Goal: Task Accomplishment & Management: Manage account settings

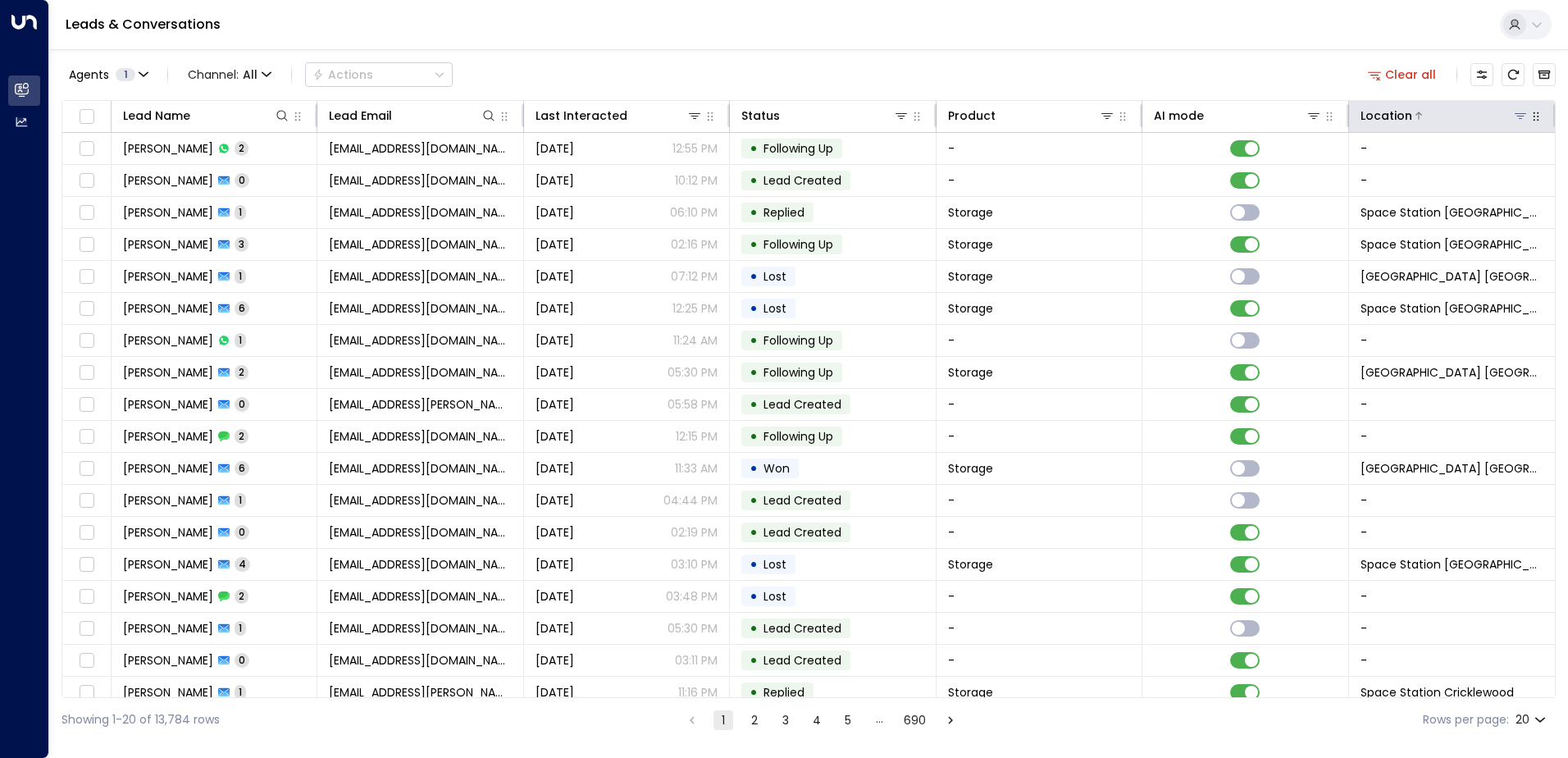
click at [1516, 116] on icon at bounding box center [1520, 116] width 11 height 6
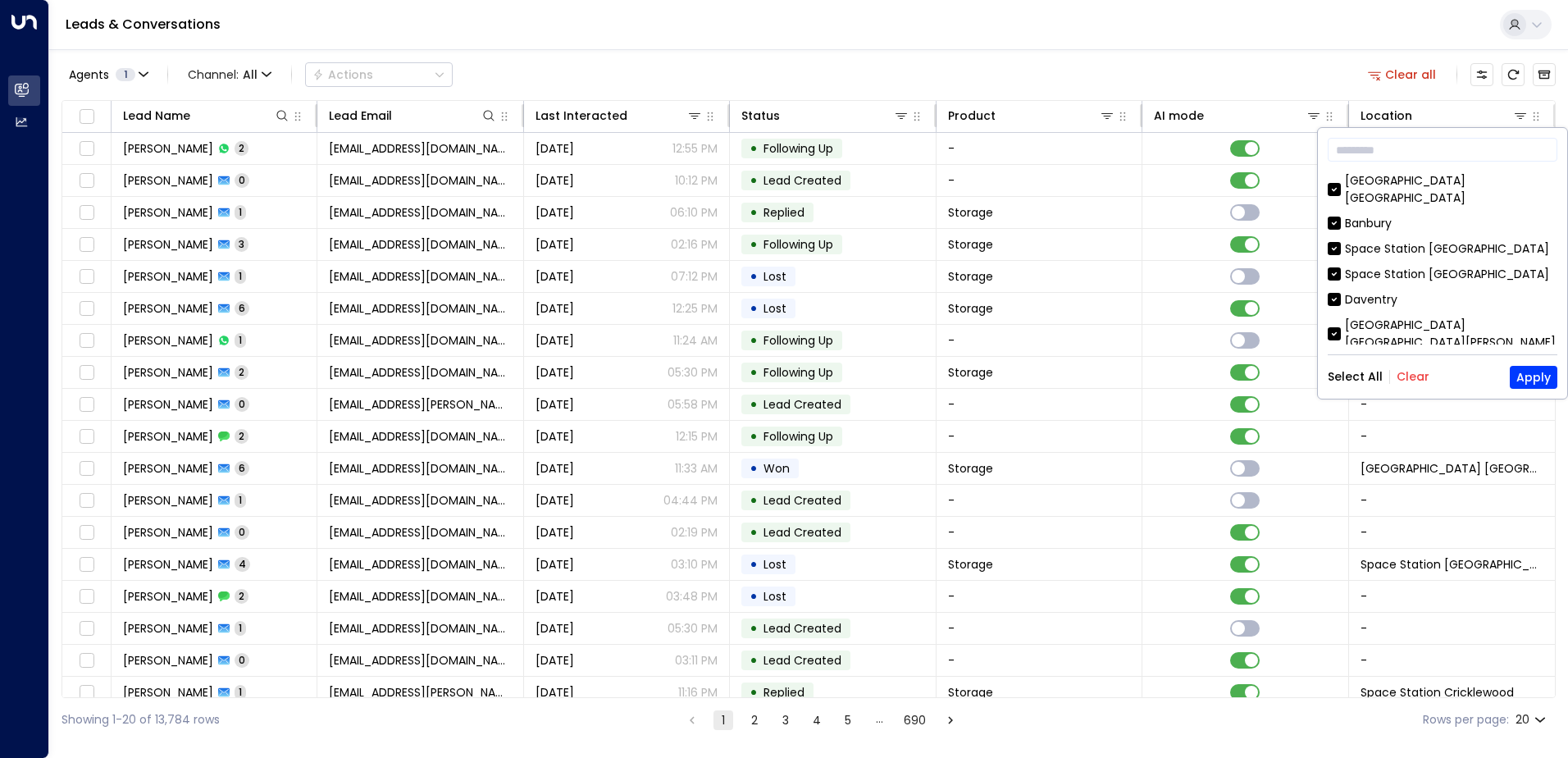
click at [1426, 383] on div "Select All Clear Apply" at bounding box center [1442, 377] width 229 height 23
click at [1412, 368] on div "Select All Clear Apply" at bounding box center [1442, 377] width 229 height 23
click at [1412, 379] on button "Clear" at bounding box center [1412, 376] width 32 height 13
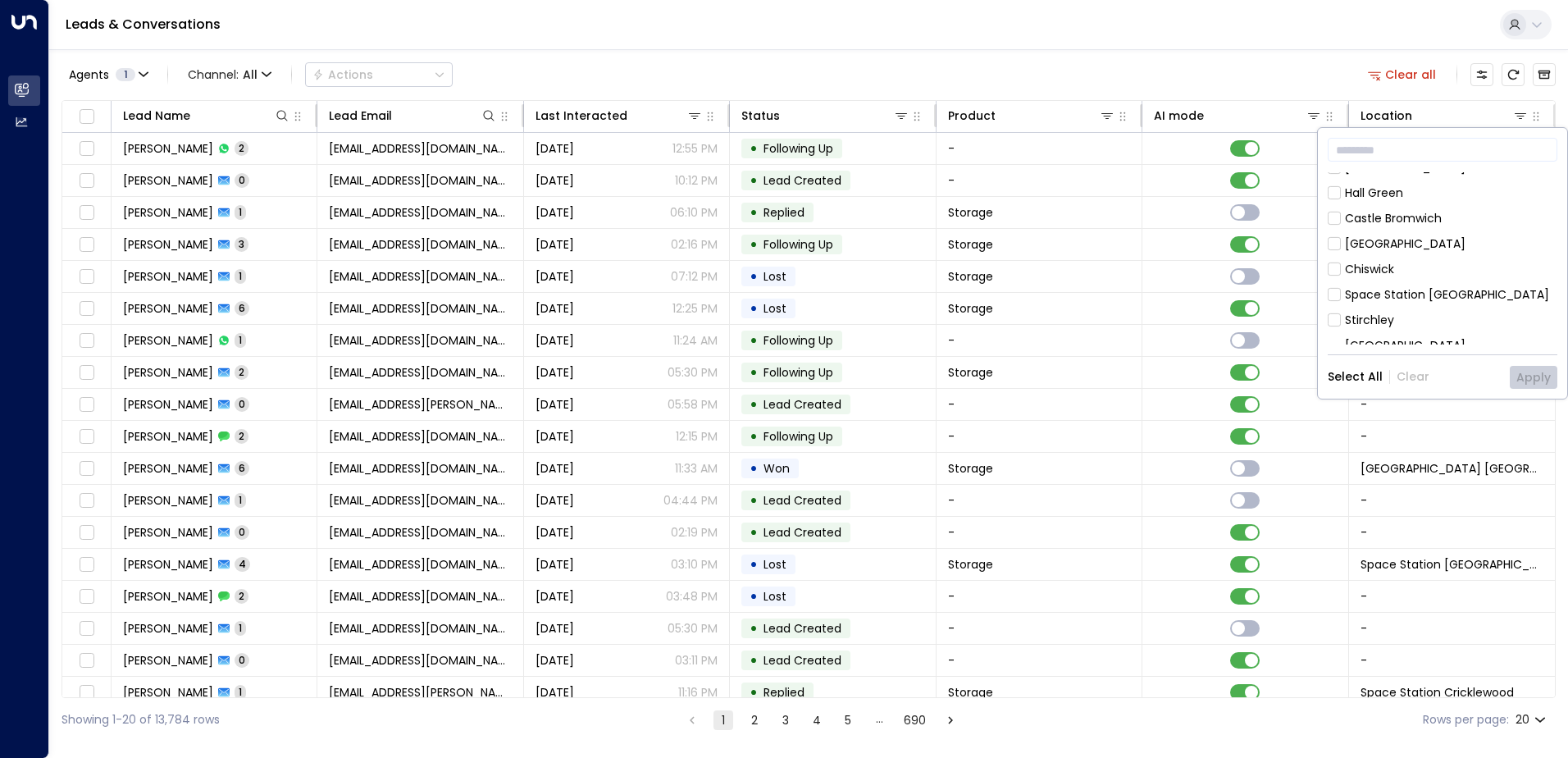
scroll to position [328, 0]
click at [1542, 383] on button "Apply" at bounding box center [1533, 377] width 47 height 23
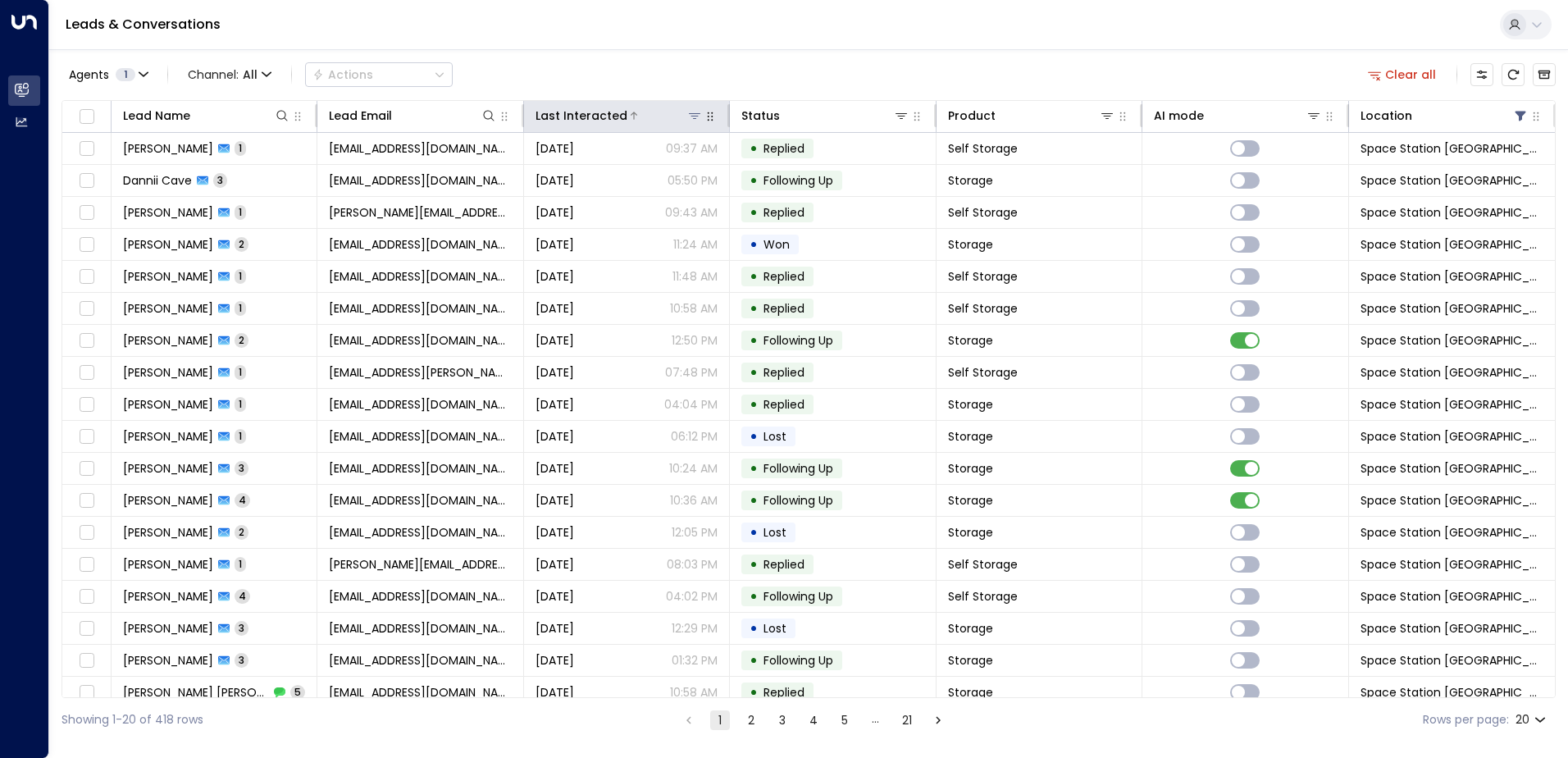
click at [588, 122] on div "Last Interacted" at bounding box center [581, 116] width 92 height 19
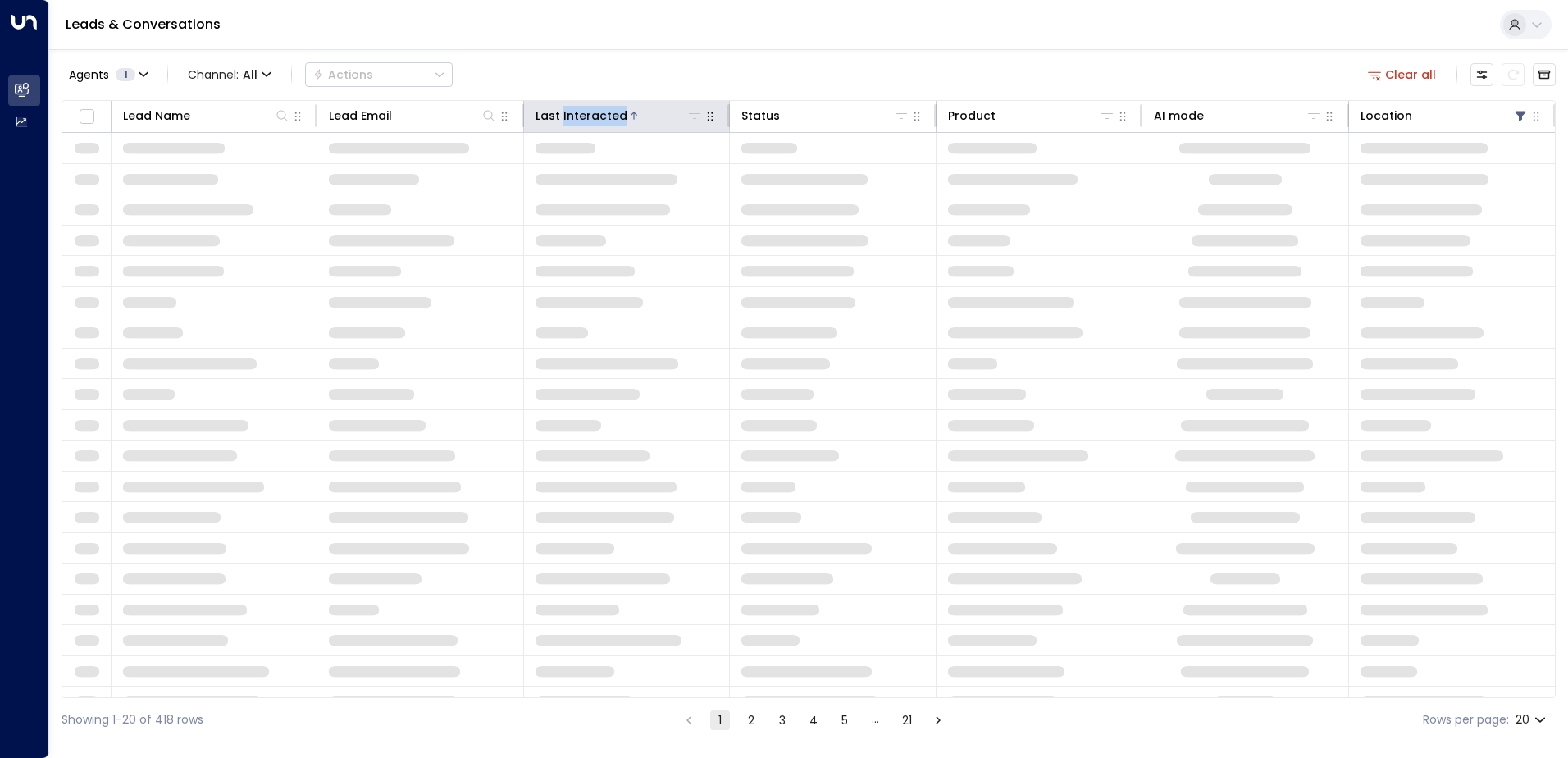
click at [588, 122] on div "Last Interacted" at bounding box center [581, 116] width 92 height 19
drag, startPoint x: 588, startPoint y: 122, endPoint x: 622, endPoint y: 120, distance: 34.1
click at [627, 120] on div at bounding box center [665, 116] width 75 height 17
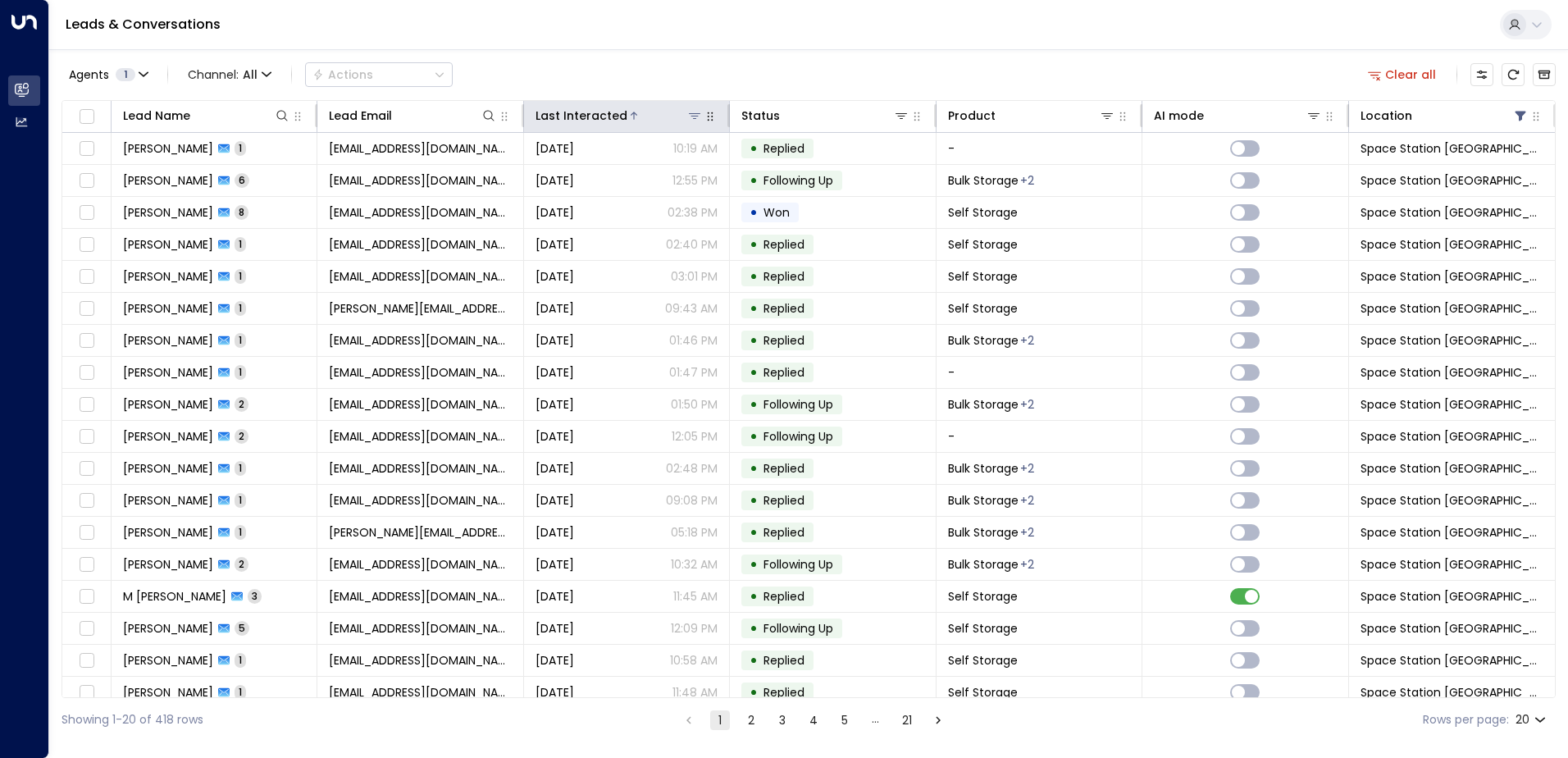
click at [627, 123] on div at bounding box center [665, 116] width 75 height 17
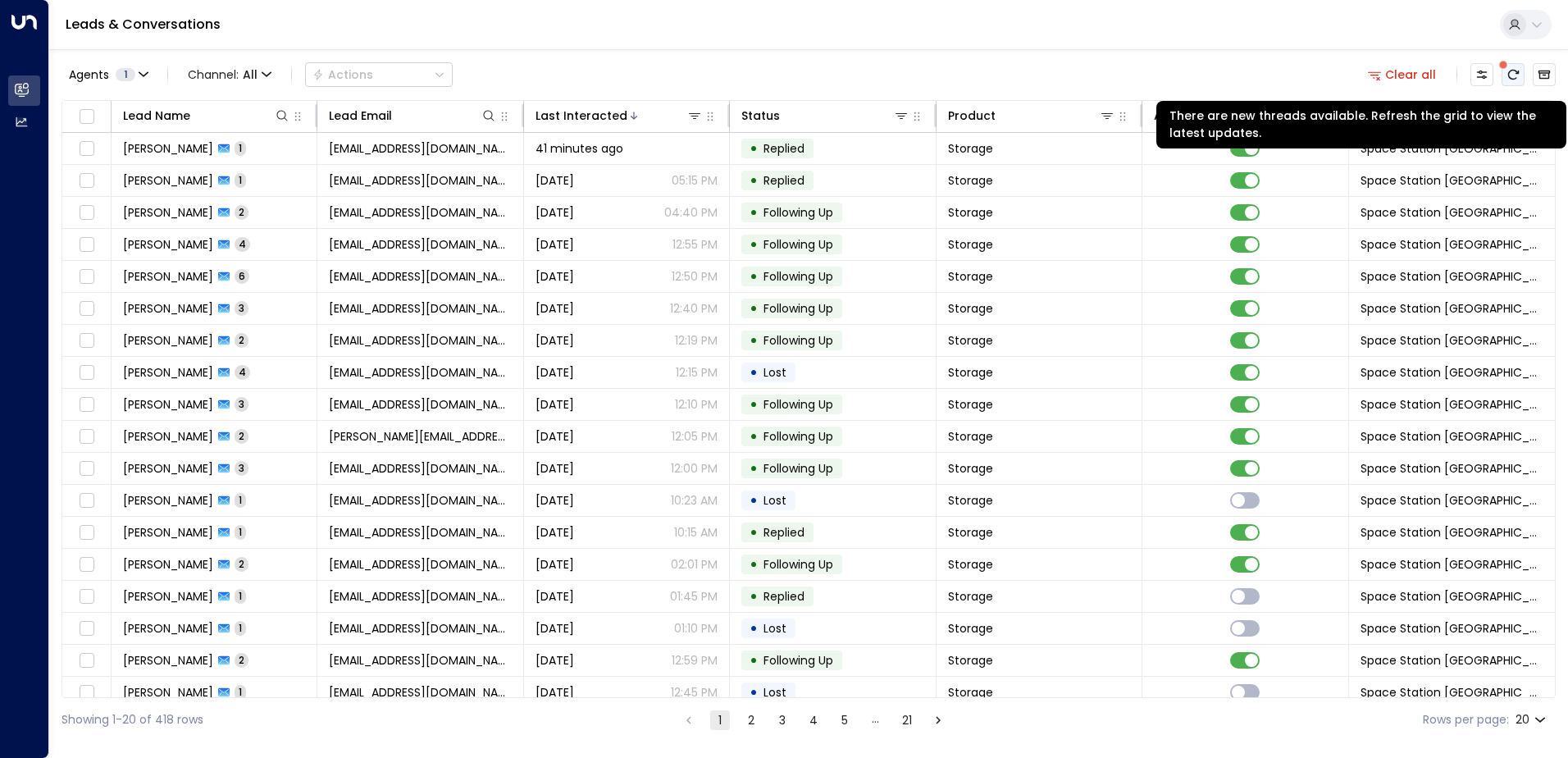
click at [1507, 72] on icon "There are new threads available. Refresh the grid to view the latest updates." at bounding box center [1513, 74] width 13 height 13
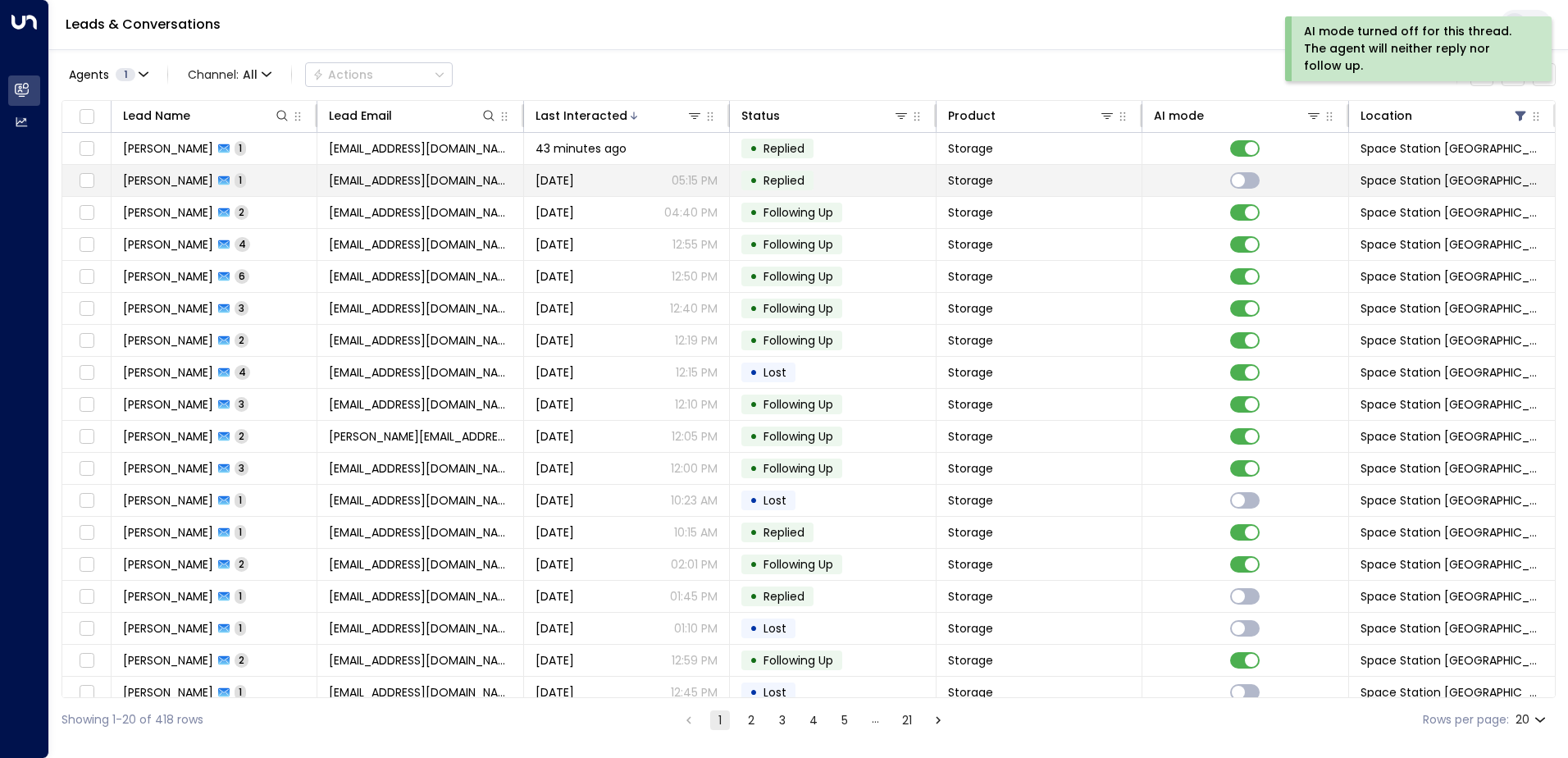
click at [721, 166] on td "[DATE] 05:15 PM" at bounding box center [626, 180] width 206 height 32
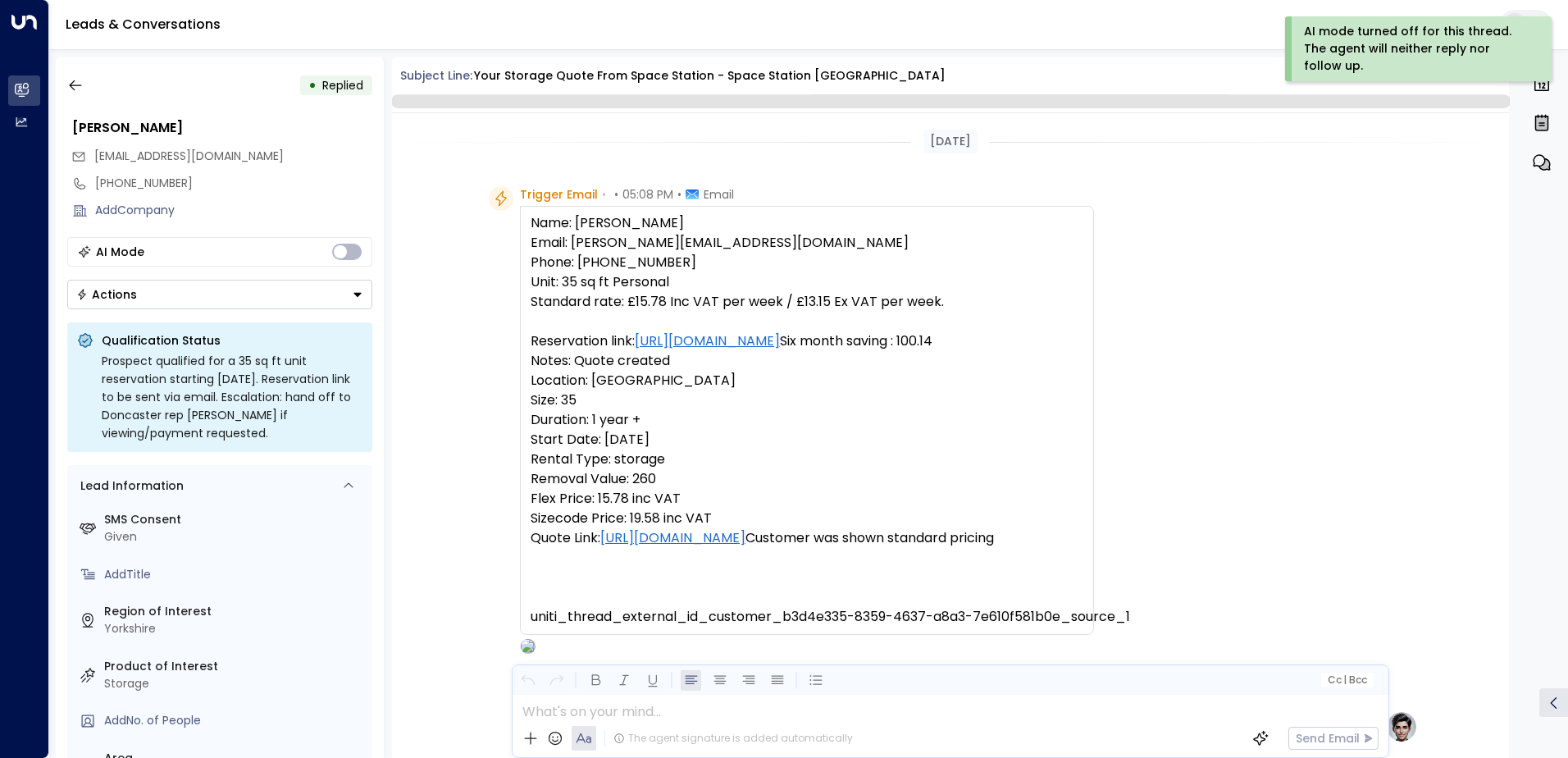
scroll to position [619, 0]
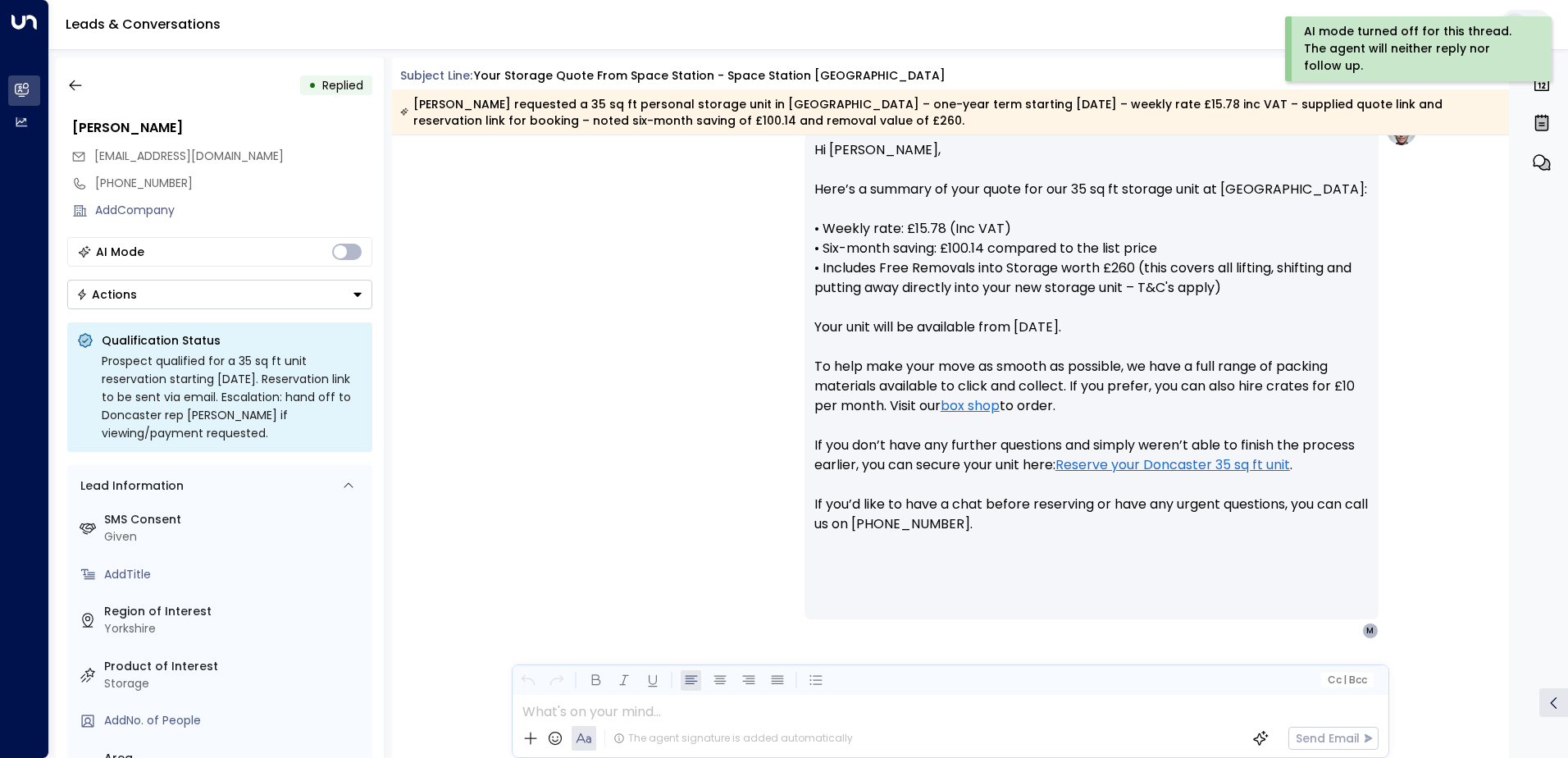
click at [106, 311] on div "• Replied [PERSON_NAME] [PERSON_NAME][EMAIL_ADDRESS][DOMAIN_NAME] [PHONE_NUMBER…" at bounding box center [220, 408] width 328 height 700
click at [127, 297] on div "Actions" at bounding box center [106, 294] width 60 height 15
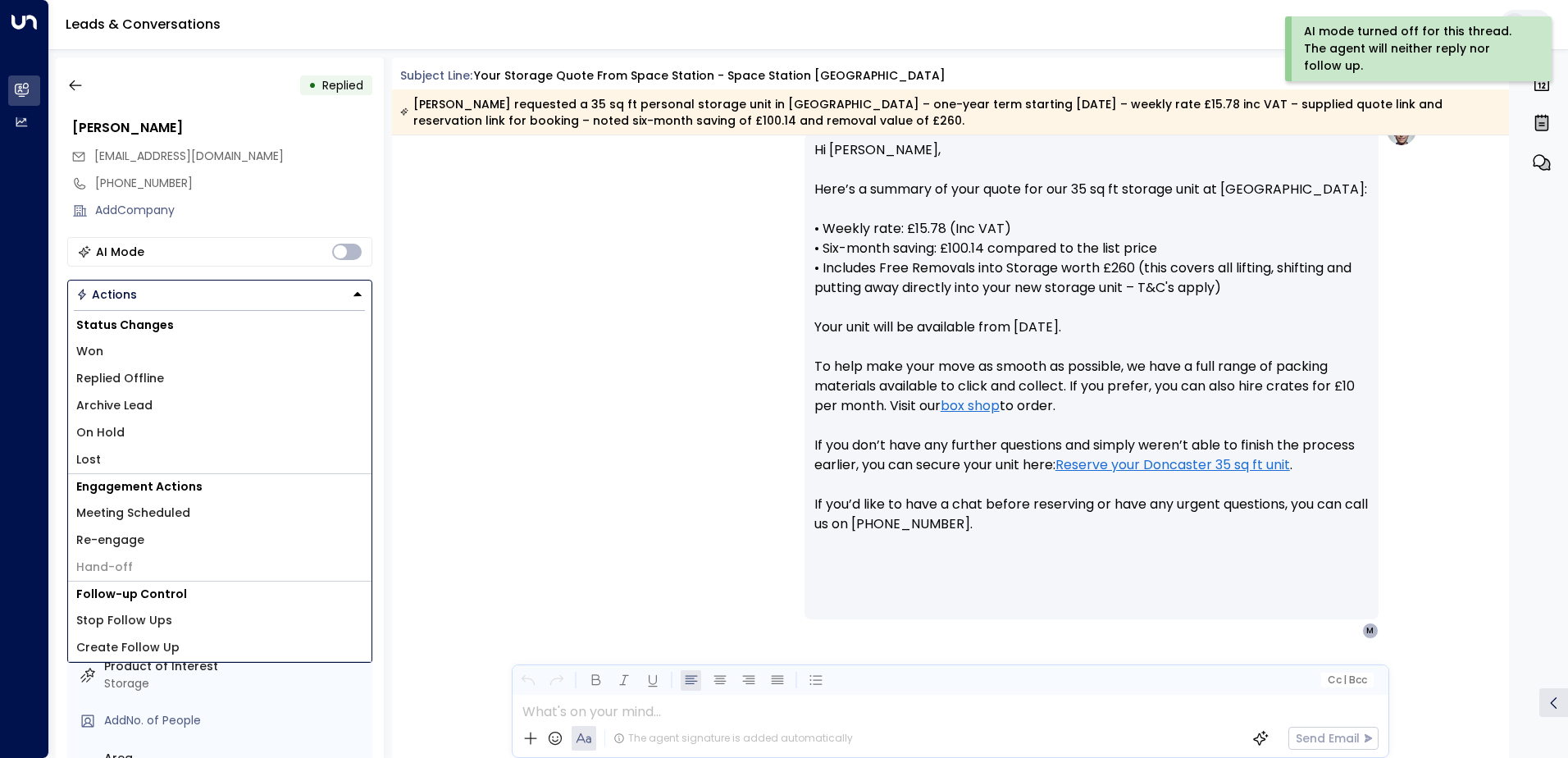
click at [144, 343] on li "Won" at bounding box center [220, 351] width 304 height 27
